Goal: Task Accomplishment & Management: Manage account settings

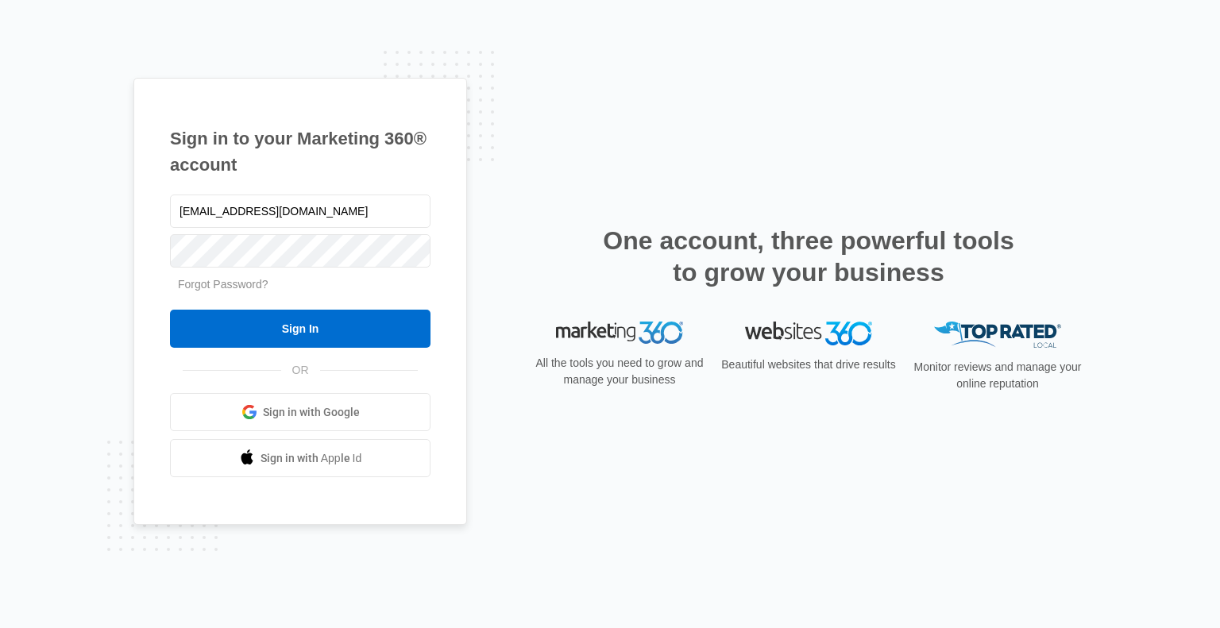
type input "[EMAIL_ADDRESS][DOMAIN_NAME]"
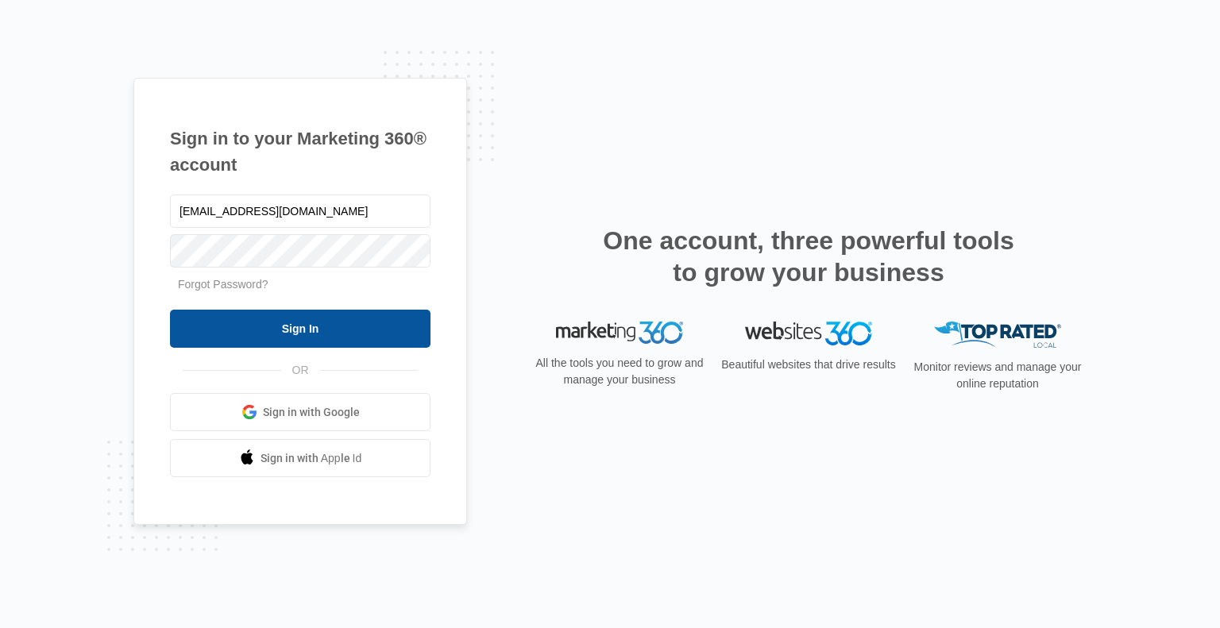
click at [330, 330] on input "Sign In" at bounding box center [300, 329] width 261 height 38
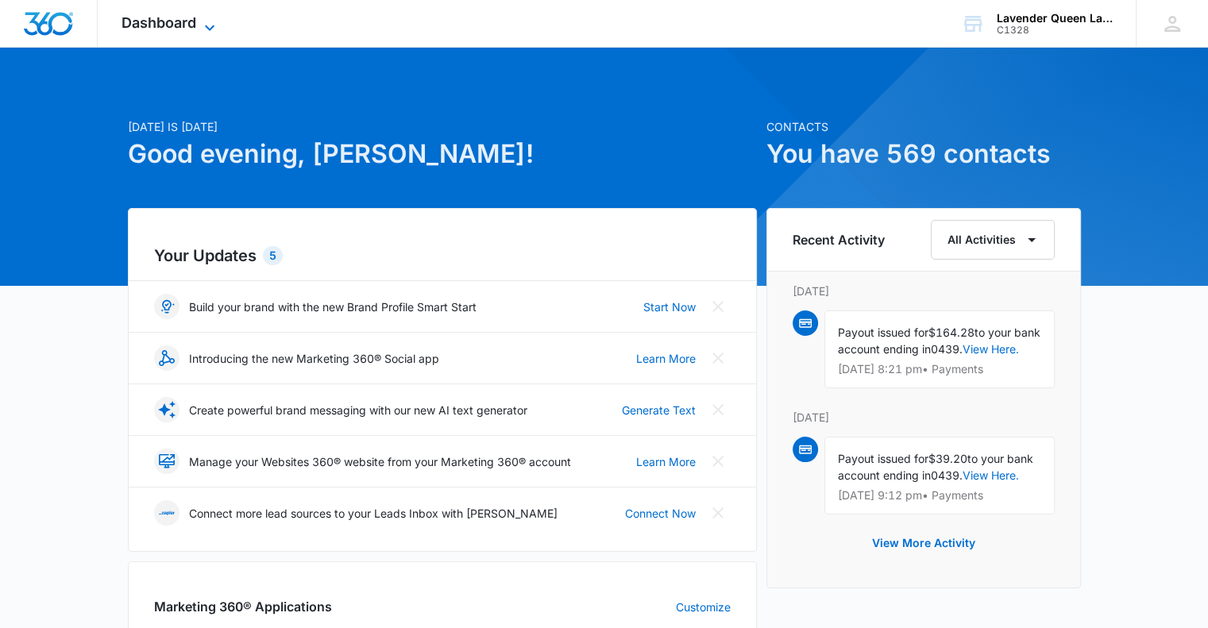
click at [211, 31] on icon at bounding box center [209, 27] width 19 height 19
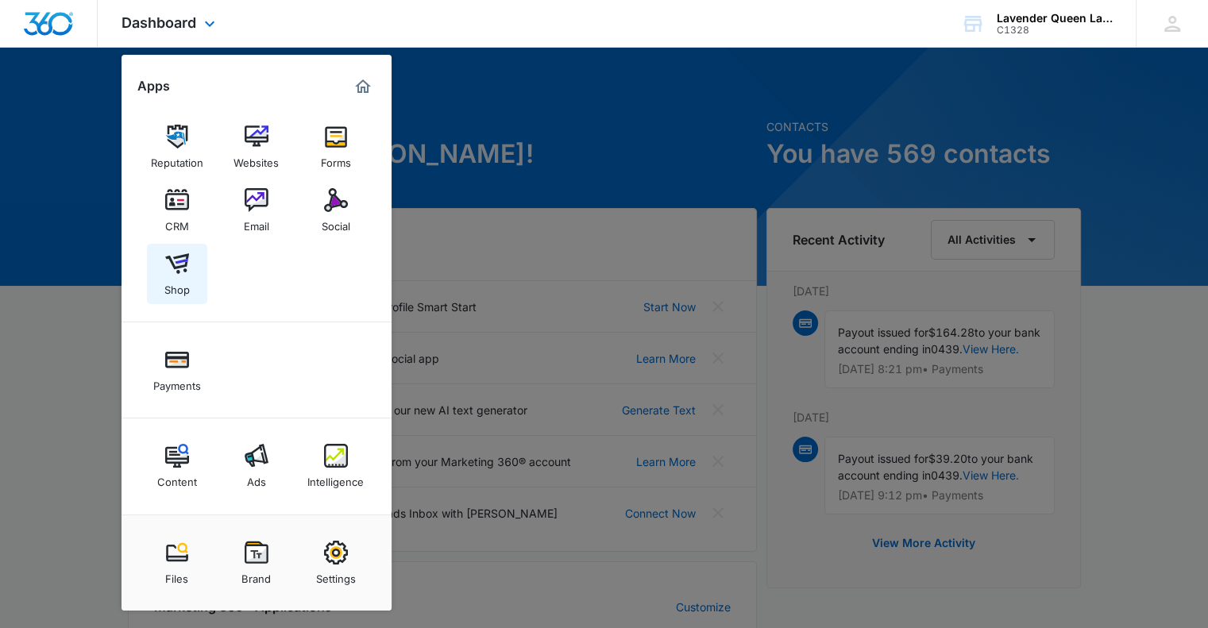
click at [176, 269] on img at bounding box center [177, 264] width 24 height 24
